Goal: Task Accomplishment & Management: Complete application form

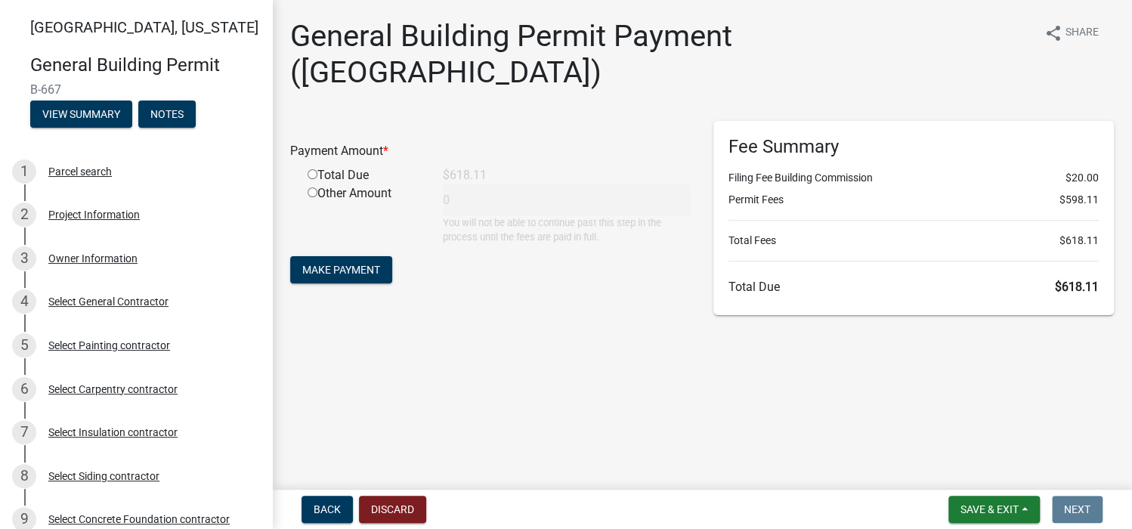
click at [312, 169] on input "radio" at bounding box center [313, 174] width 10 height 10
radio input "true"
type input "618.11"
click at [348, 256] on button "Make Payment" at bounding box center [341, 269] width 102 height 27
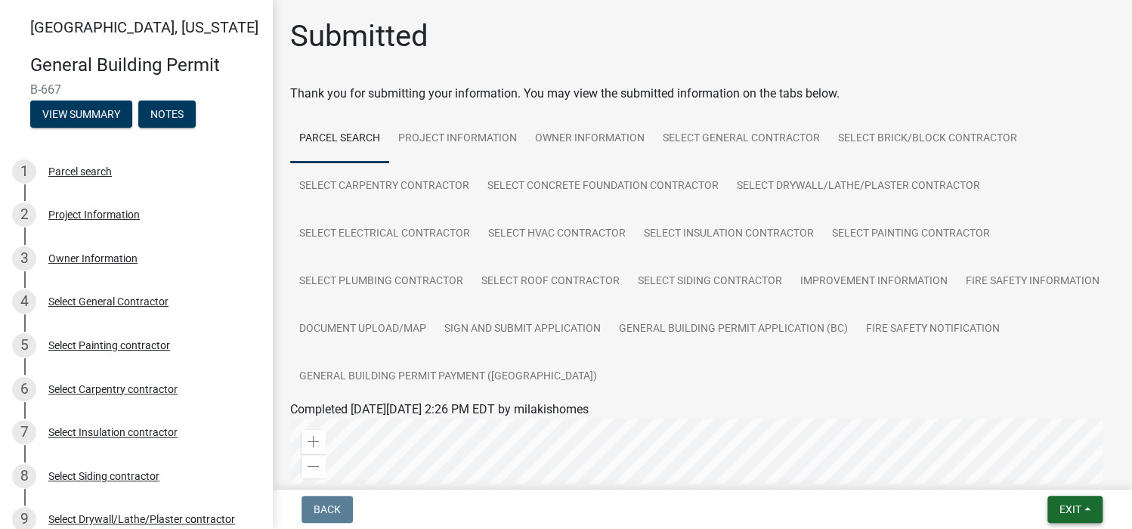
click at [1063, 510] on span "Exit" at bounding box center [1070, 509] width 22 height 12
click at [1035, 467] on button "Save & Exit" at bounding box center [1042, 470] width 121 height 36
